Goal: Transaction & Acquisition: Download file/media

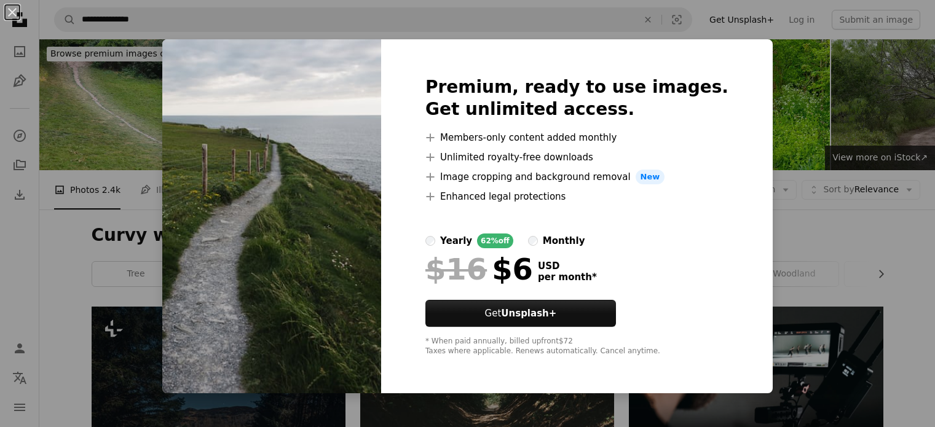
scroll to position [3319, 0]
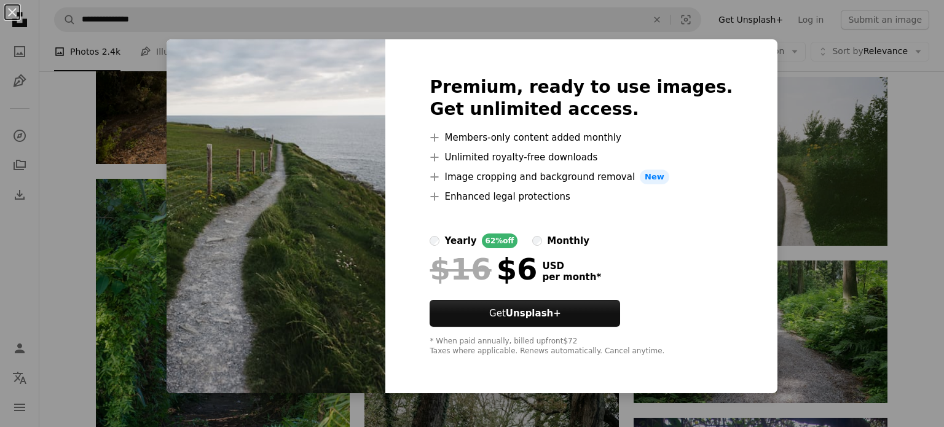
click at [803, 12] on div "An X shape Premium, ready to use images. Get unlimited access. A plus sign Memb…" at bounding box center [472, 213] width 944 height 427
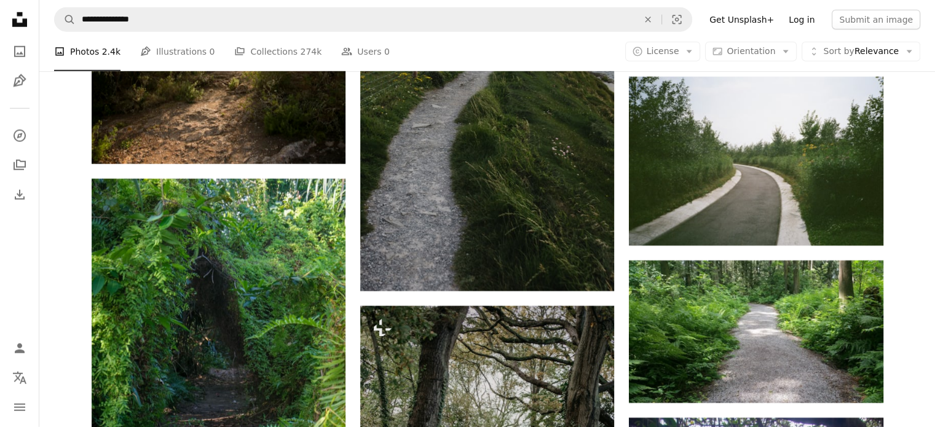
click at [801, 18] on link "Log in" at bounding box center [801, 20] width 41 height 20
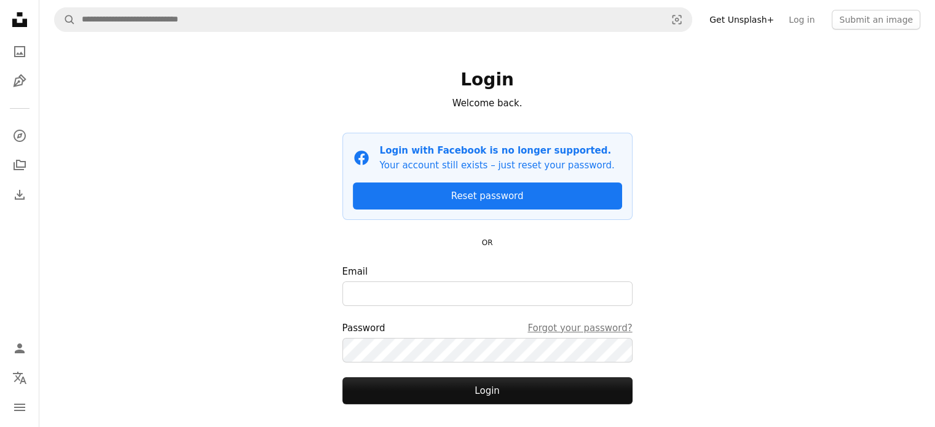
click at [493, 306] on form "Email Password Forgot your password? Login" at bounding box center [487, 334] width 290 height 140
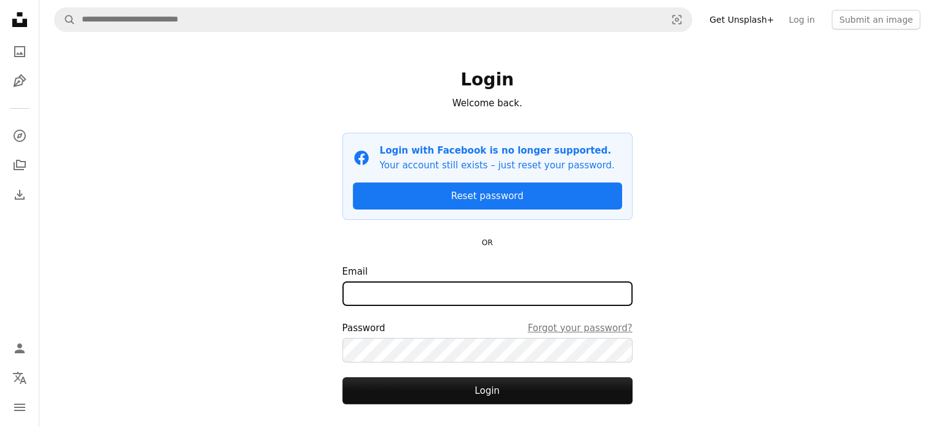
click at [496, 290] on input "Email" at bounding box center [487, 293] width 290 height 25
type input "**********"
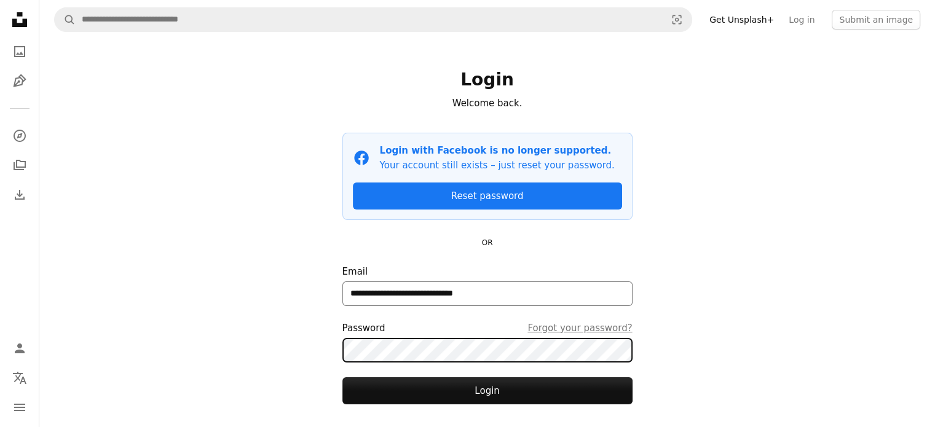
click at [342, 377] on button "Login" at bounding box center [487, 390] width 290 height 27
